Goal: Transaction & Acquisition: Purchase product/service

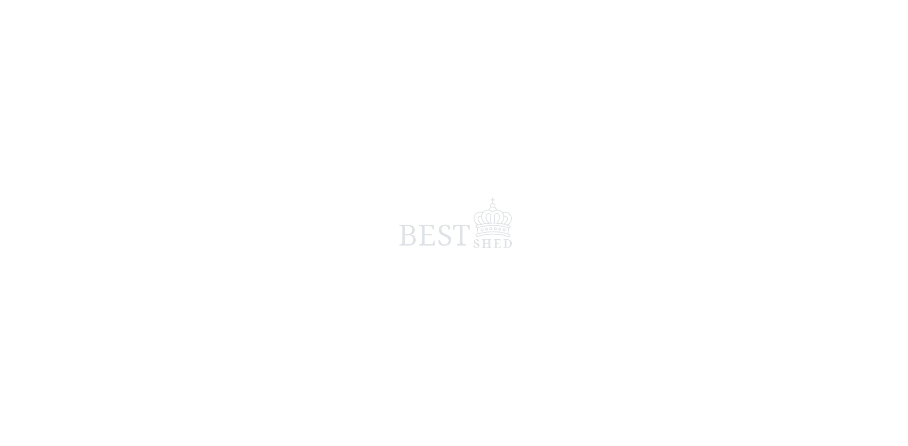
scroll to position [15, 0]
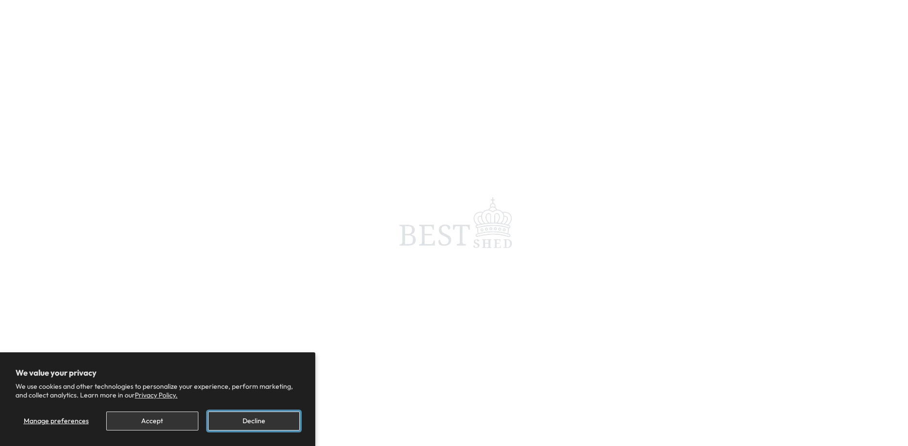
click at [243, 418] on button "Decline" at bounding box center [254, 420] width 92 height 19
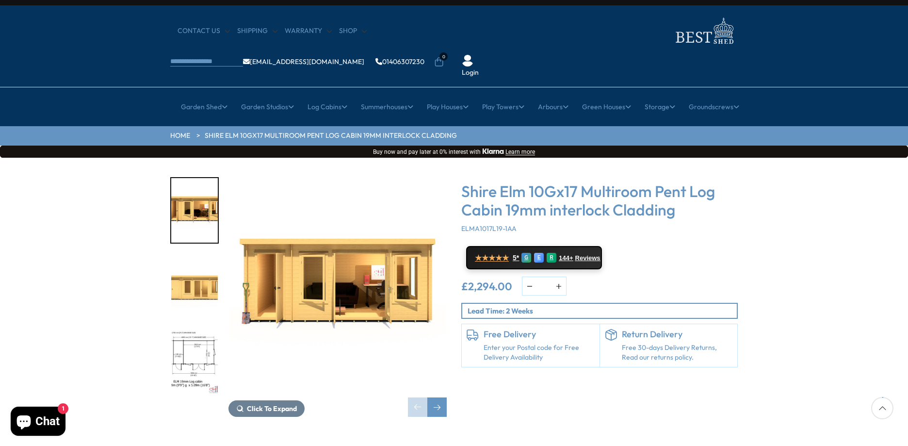
click at [201, 330] on img "3 / 10" at bounding box center [194, 362] width 47 height 65
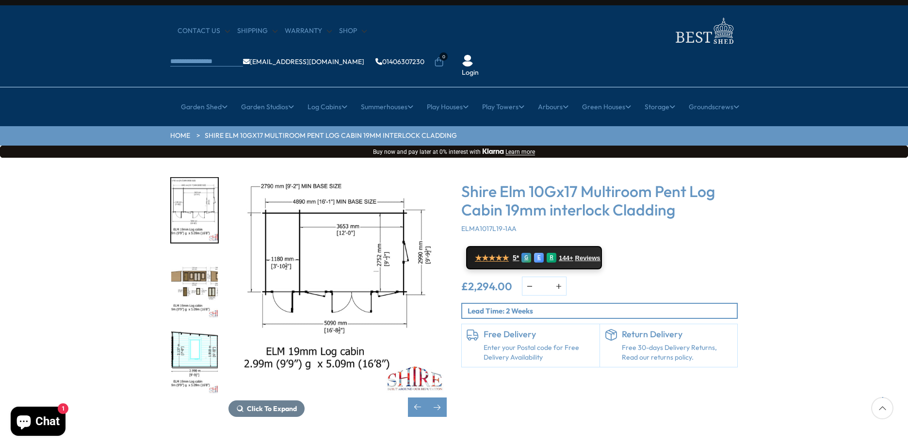
click at [199, 257] on img "4 / 10" at bounding box center [194, 286] width 47 height 65
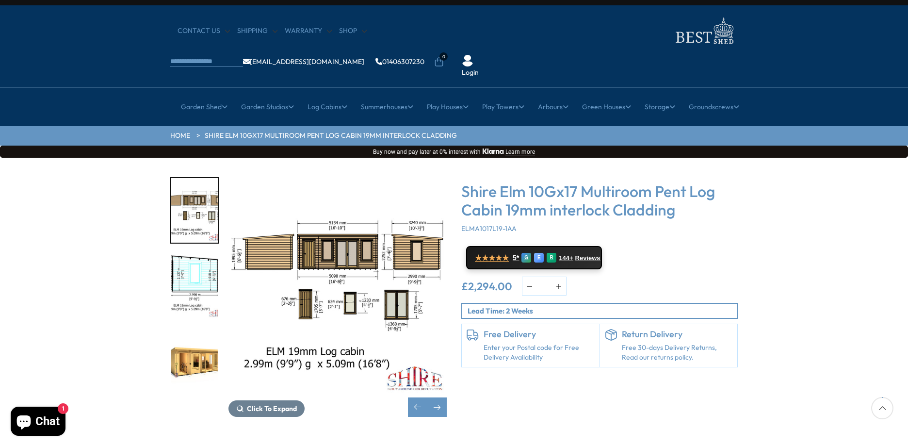
click at [202, 178] on img "4 / 10" at bounding box center [194, 210] width 47 height 65
click at [286, 404] on span "Click To Expand" at bounding box center [272, 408] width 50 height 9
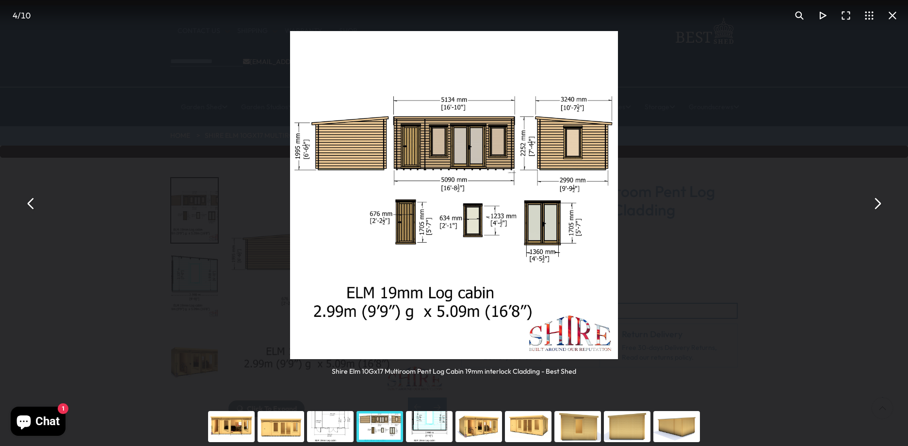
click at [242, 425] on div "You can close this modal content with the ESC key" at bounding box center [231, 426] width 49 height 39
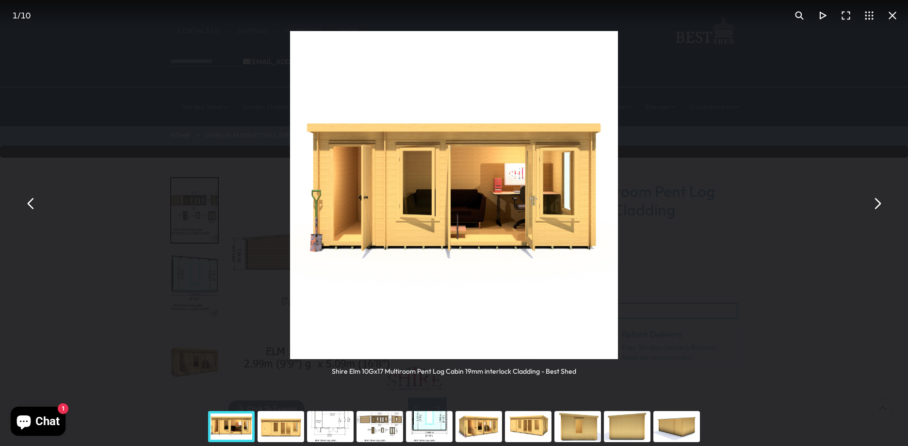
click at [269, 425] on div "You can close this modal content with the ESC key" at bounding box center [280, 426] width 49 height 39
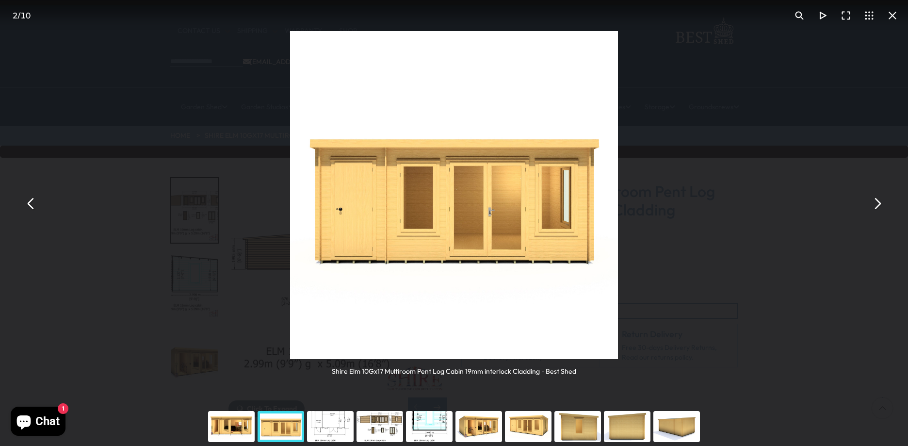
click at [326, 424] on div "You can close this modal content with the ESC key" at bounding box center [330, 426] width 49 height 39
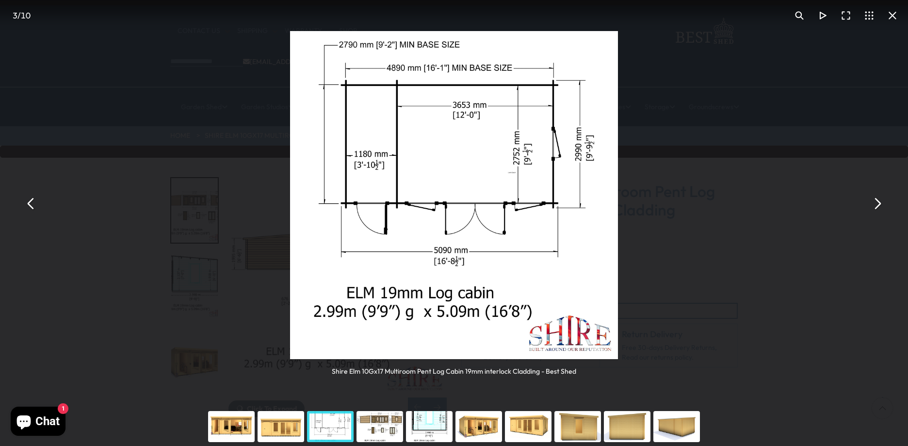
click at [375, 427] on div "You can close this modal content with the ESC key" at bounding box center [379, 426] width 49 height 39
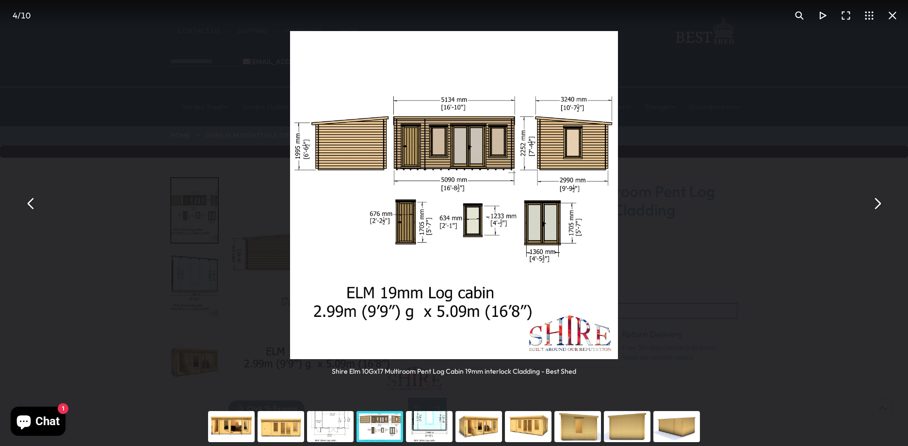
click at [432, 428] on div "You can close this modal content with the ESC key" at bounding box center [429, 426] width 49 height 39
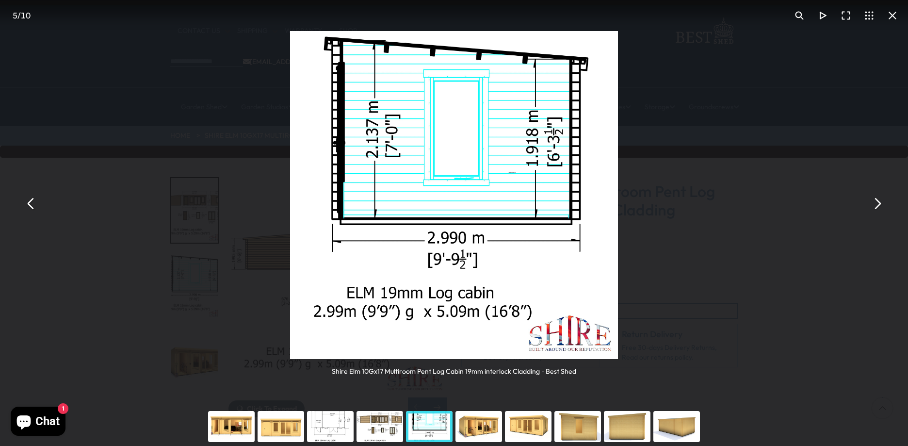
click at [482, 427] on div "You can close this modal content with the ESC key" at bounding box center [478, 426] width 49 height 39
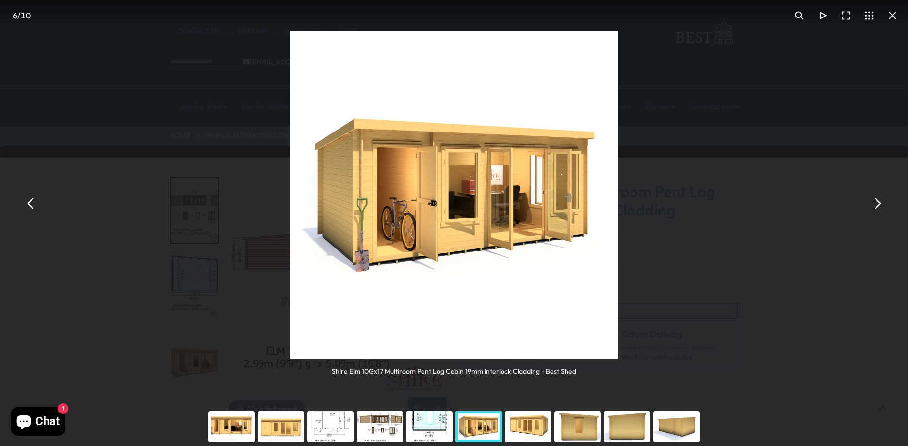
click at [528, 426] on div "You can close this modal content with the ESC key" at bounding box center [528, 426] width 49 height 39
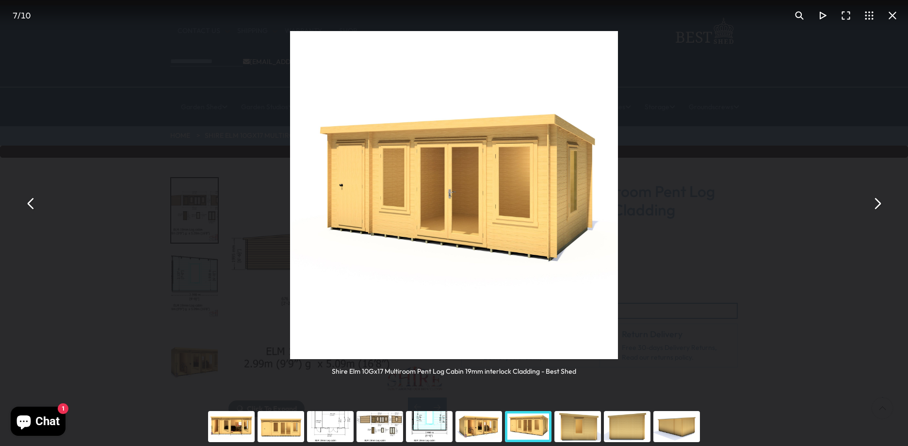
click at [584, 424] on div "You can close this modal content with the ESC key" at bounding box center [577, 426] width 49 height 39
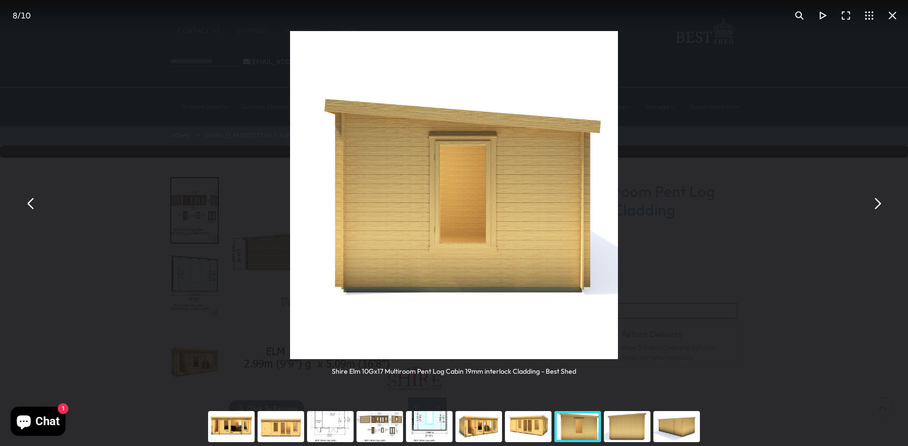
click at [627, 426] on div "You can close this modal content with the ESC key" at bounding box center [627, 426] width 49 height 39
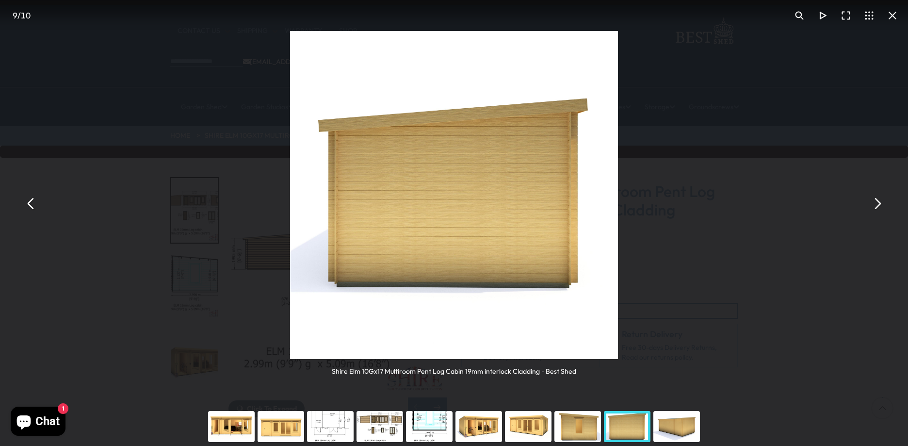
click at [668, 427] on div "You can close this modal content with the ESC key" at bounding box center [676, 426] width 49 height 39
